Goal: Navigation & Orientation: Find specific page/section

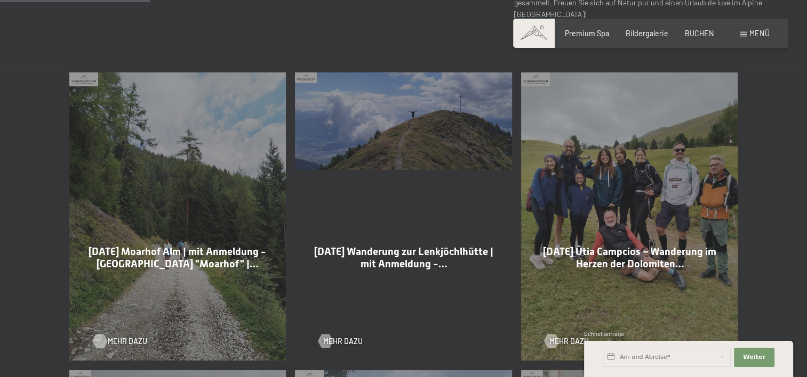
click at [119, 339] on span "Mehr dazu" at bounding box center [127, 341] width 39 height 11
click at [765, 30] on span "Menü" at bounding box center [759, 33] width 20 height 9
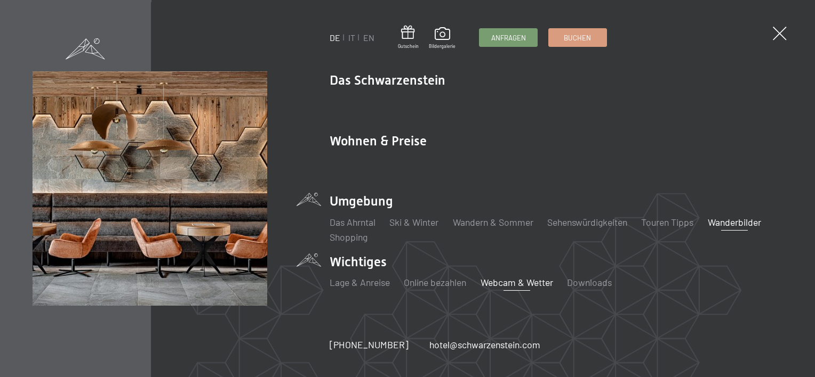
click at [510, 285] on link "Webcam & Wetter" at bounding box center [516, 283] width 73 height 12
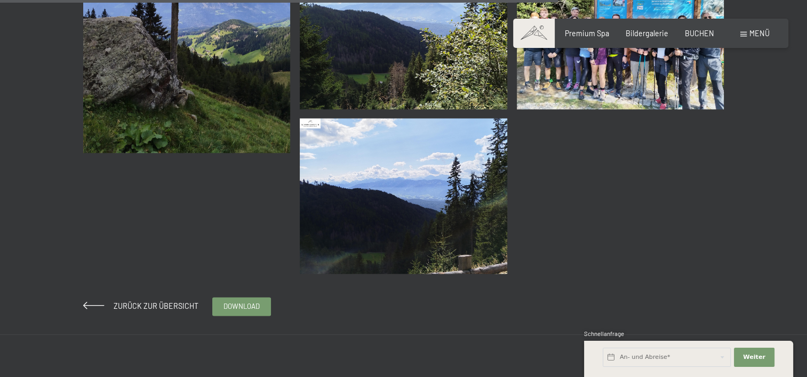
scroll to position [1493, 0]
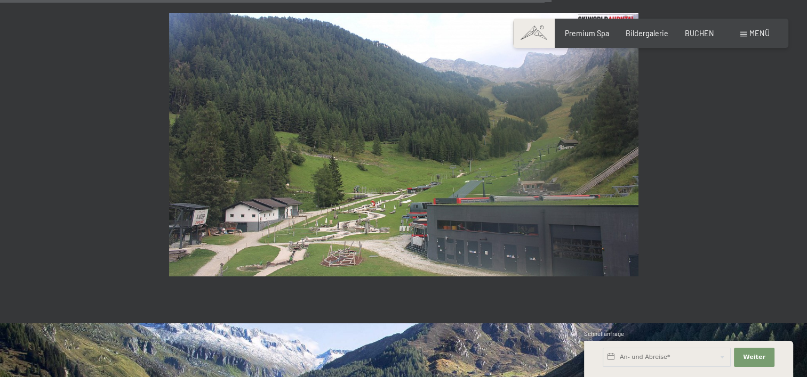
scroll to position [2280, 0]
